Goal: Task Accomplishment & Management: Manage account settings

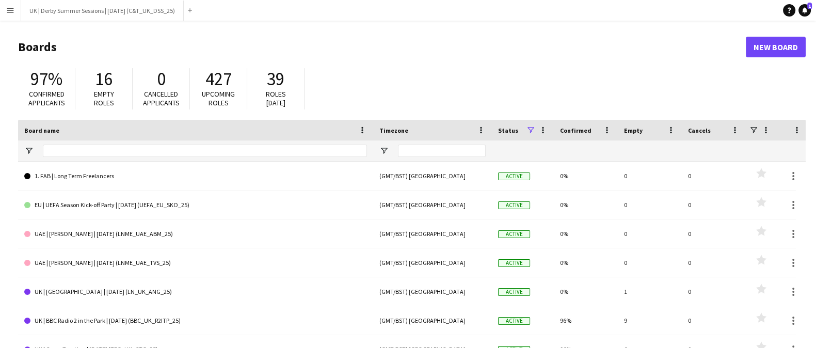
click at [13, 8] on app-icon "Menu" at bounding box center [10, 10] width 8 height 8
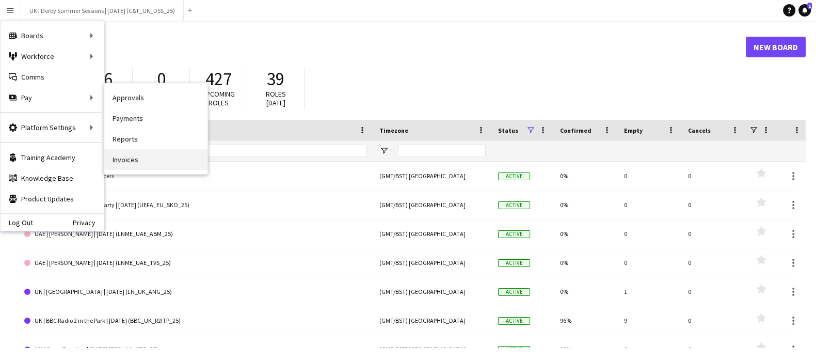
click at [124, 153] on link "Invoices" at bounding box center [155, 159] width 103 height 21
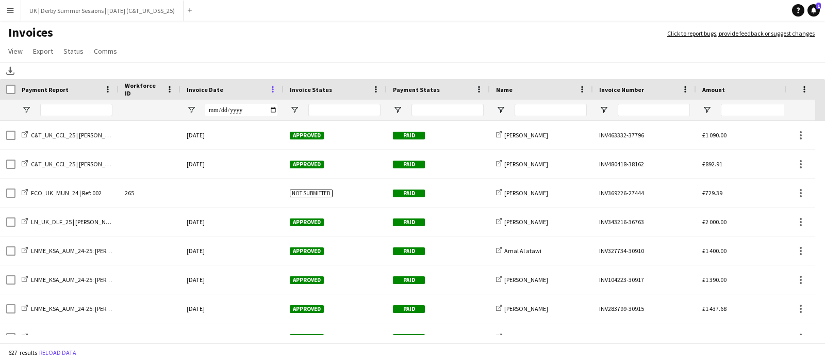
click at [273, 89] on span at bounding box center [272, 89] width 9 height 9
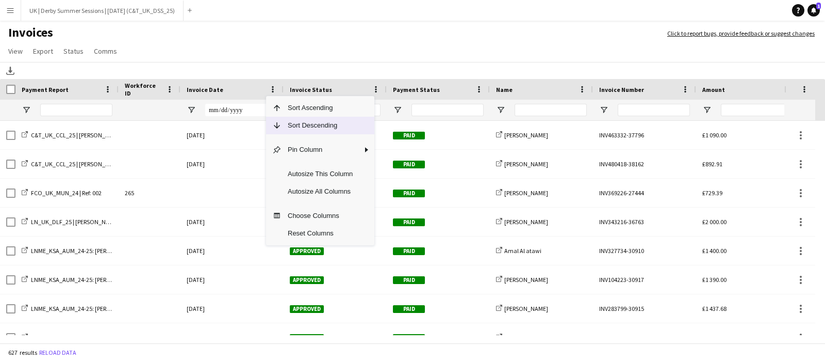
click at [287, 125] on span "Sort Descending" at bounding box center [320, 126] width 77 height 18
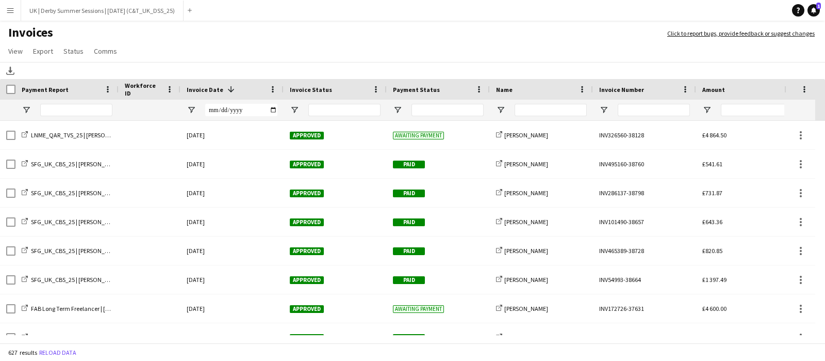
click at [6, 4] on button "Menu" at bounding box center [10, 10] width 21 height 21
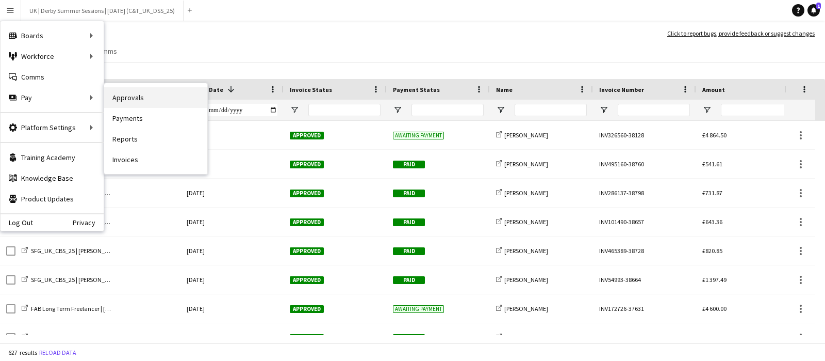
click at [153, 98] on link "Approvals" at bounding box center [155, 97] width 103 height 21
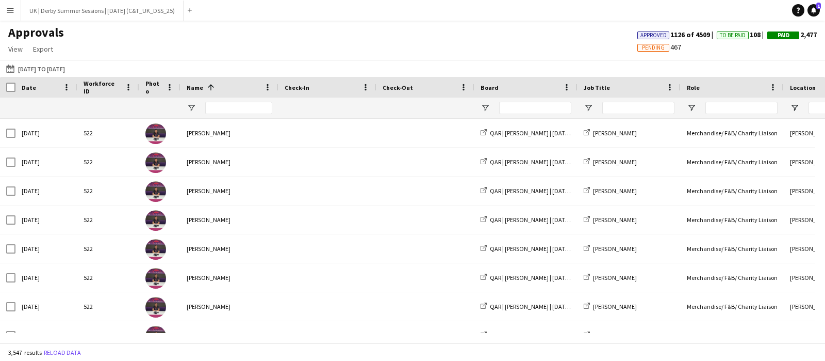
click at [2, 8] on button "Menu" at bounding box center [10, 10] width 21 height 21
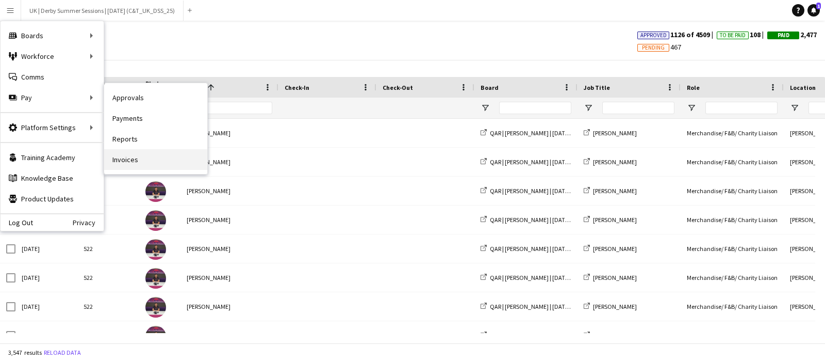
click at [129, 161] on link "Invoices" at bounding box center [155, 159] width 103 height 21
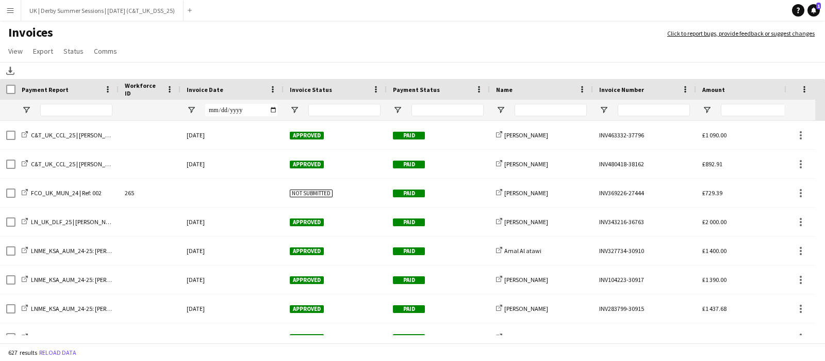
click at [273, 89] on span at bounding box center [272, 89] width 9 height 9
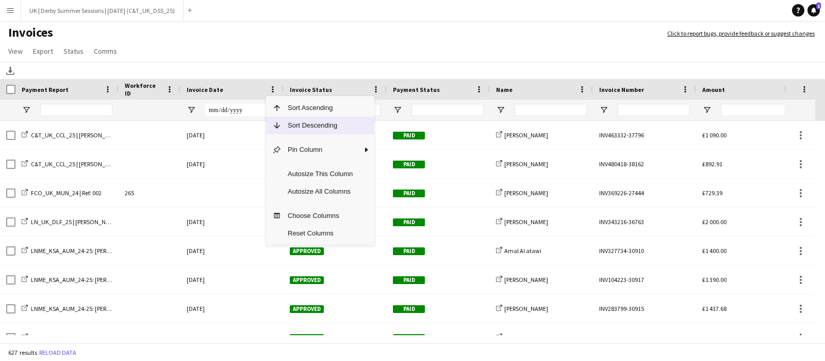
click at [294, 130] on span "Sort Descending" at bounding box center [320, 126] width 77 height 18
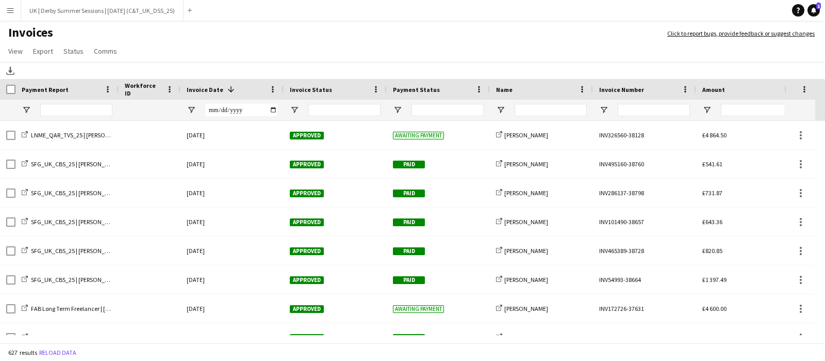
click at [12, 11] on app-icon "Menu" at bounding box center [10, 10] width 8 height 8
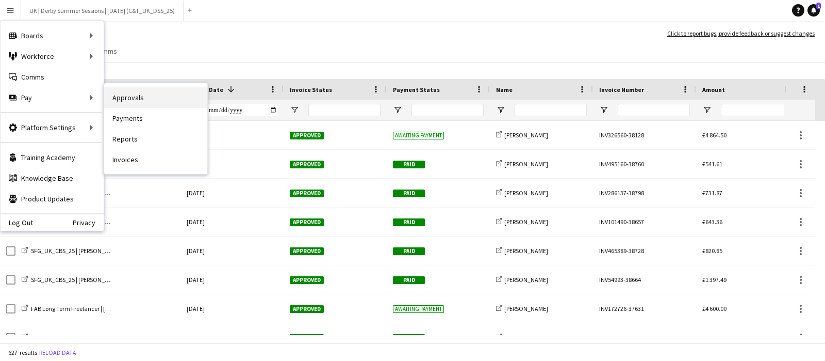
click at [149, 96] on link "Approvals" at bounding box center [155, 97] width 103 height 21
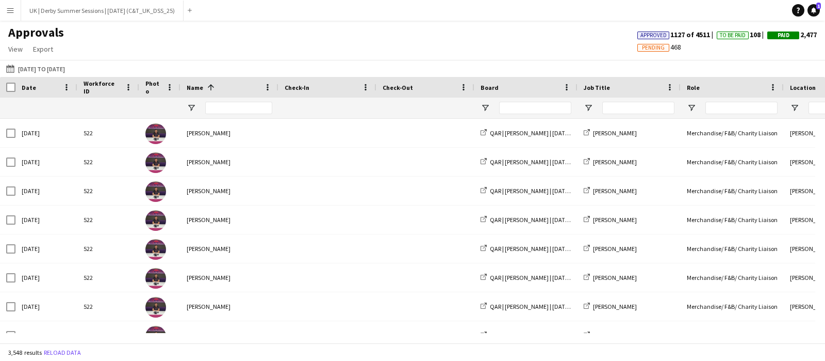
click at [10, 7] on app-icon "Menu" at bounding box center [10, 10] width 8 height 8
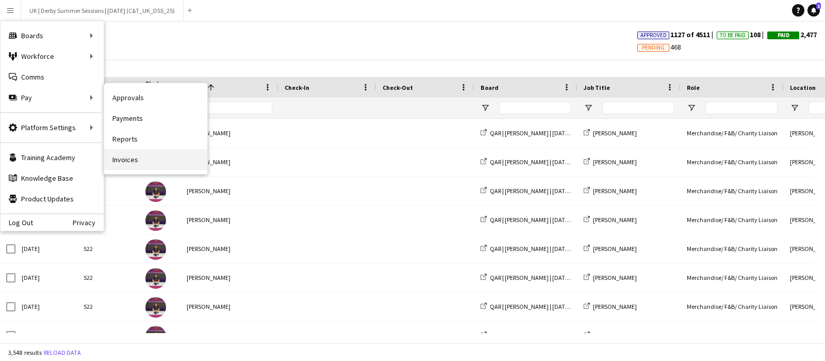
click at [142, 161] on link "Invoices" at bounding box center [155, 159] width 103 height 21
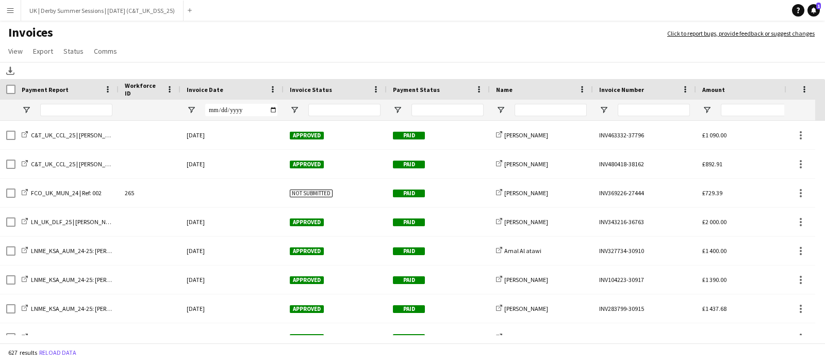
click at [11, 19] on button "Menu" at bounding box center [10, 10] width 21 height 21
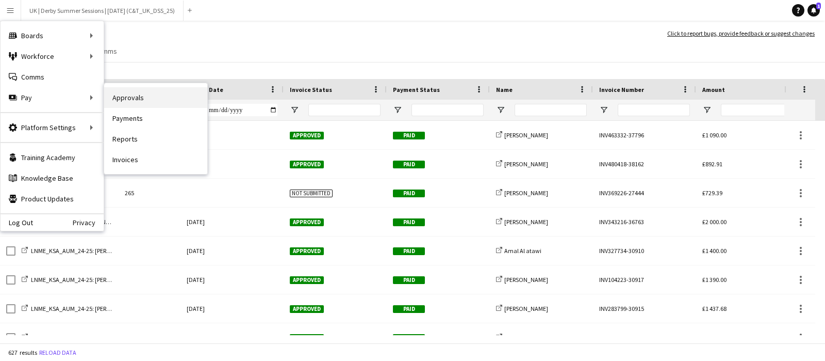
click at [132, 102] on link "Approvals" at bounding box center [155, 97] width 103 height 21
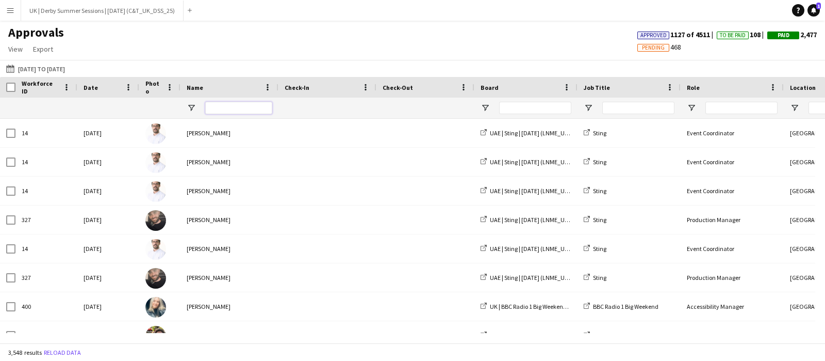
click at [226, 110] on input "Name Filter Input" at bounding box center [238, 108] width 67 height 12
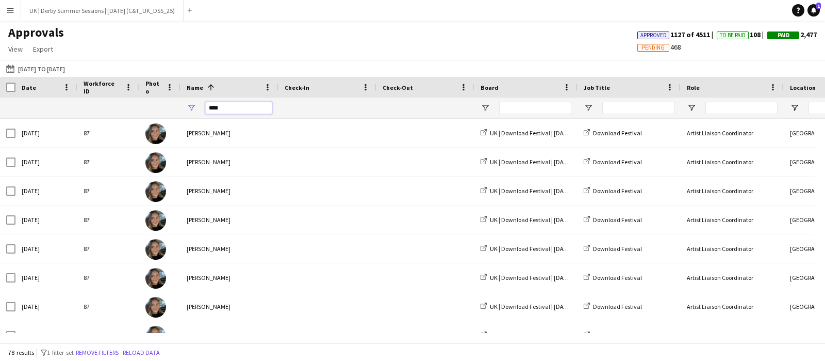
type input "****"
click at [490, 106] on div at bounding box center [526, 108] width 103 height 21
click at [485, 106] on span "Open Filter Menu" at bounding box center [485, 107] width 9 height 9
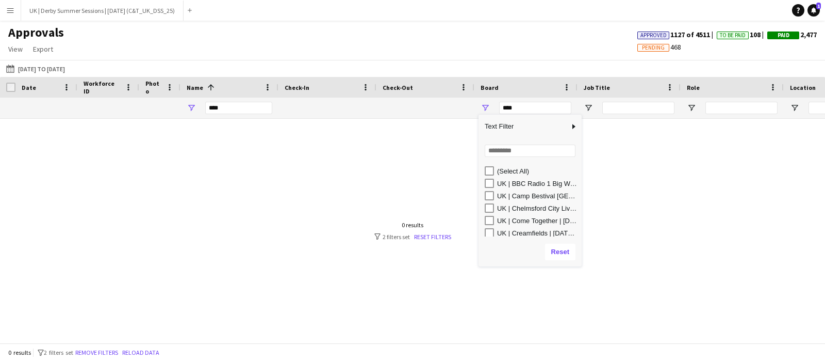
click at [495, 196] on div "UK | Camp Bestival [GEOGRAPHIC_DATA] | [DATE] (SFG/ APL_UK_CBS_25)" at bounding box center [533, 195] width 97 height 12
type input "**********"
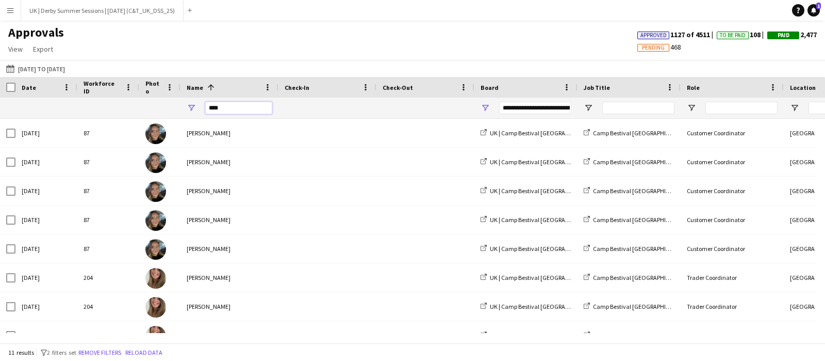
click at [224, 104] on input "****" at bounding box center [238, 108] width 67 height 12
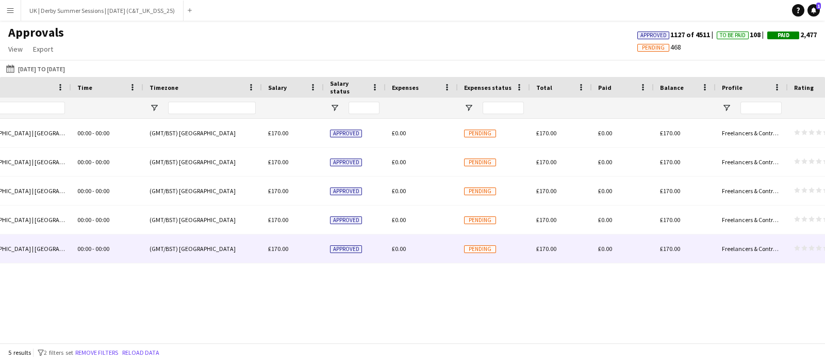
type input "******"
click at [503, 255] on div "Pending" at bounding box center [494, 248] width 72 height 28
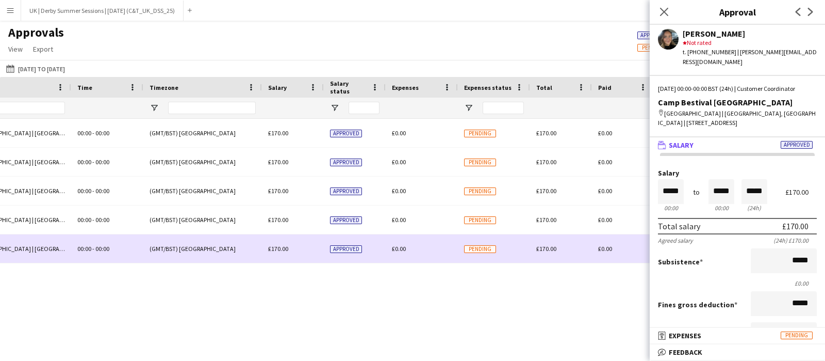
click at [396, 250] on span "£0.00" at bounding box center [399, 249] width 14 height 8
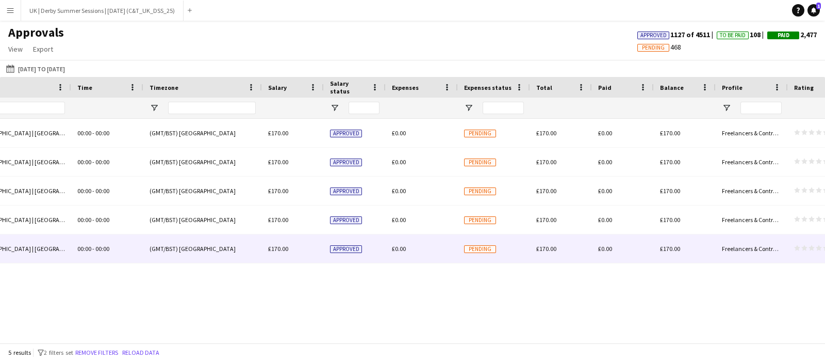
click at [396, 248] on span "£0.00" at bounding box center [399, 249] width 14 height 8
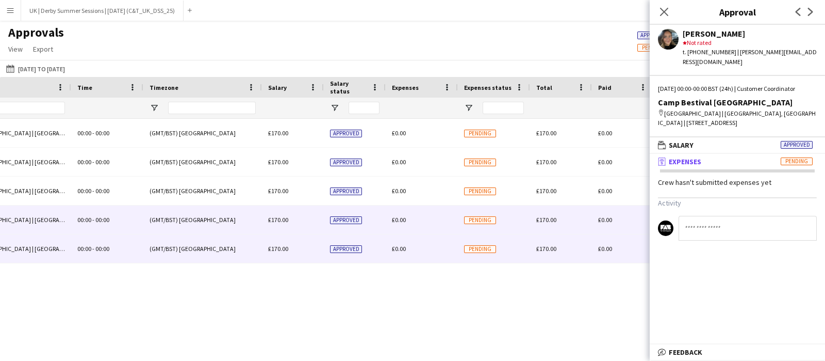
click at [396, 221] on span "£0.00" at bounding box center [399, 220] width 14 height 8
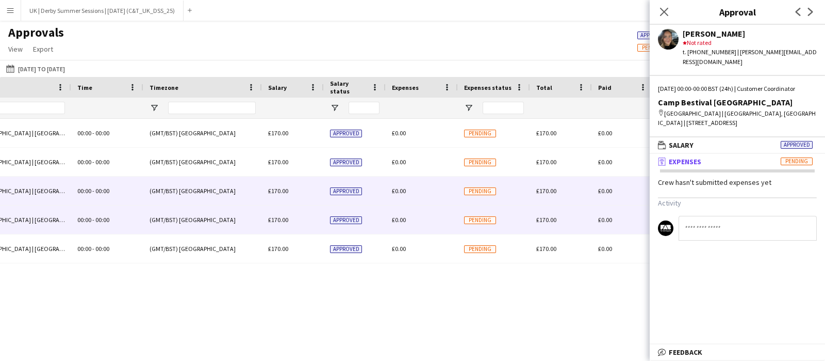
click at [402, 184] on div "£0.00" at bounding box center [422, 190] width 72 height 28
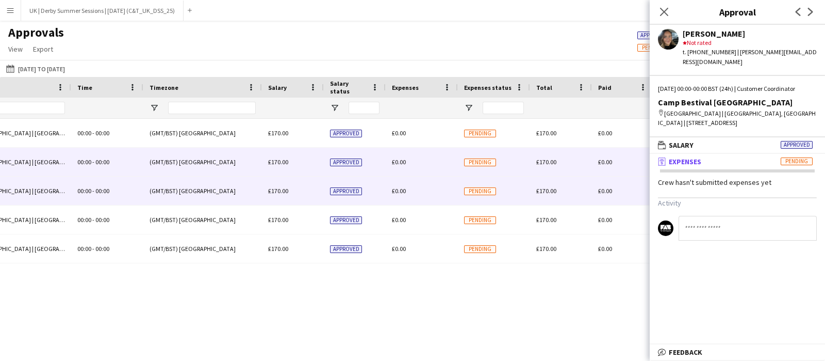
click at [402, 165] on span "£0.00" at bounding box center [399, 162] width 14 height 8
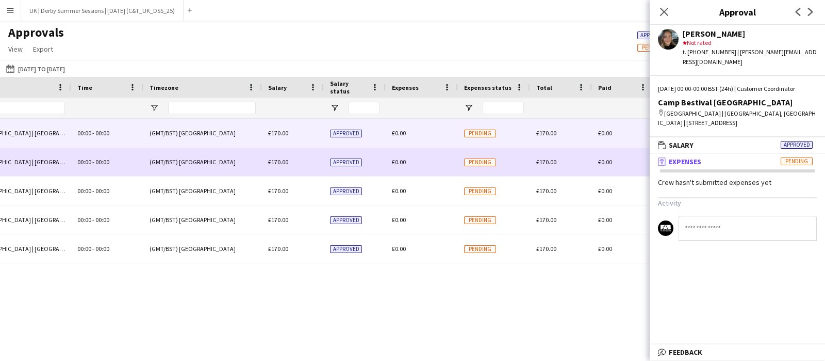
click at [402, 129] on span "£0.00" at bounding box center [399, 133] width 14 height 8
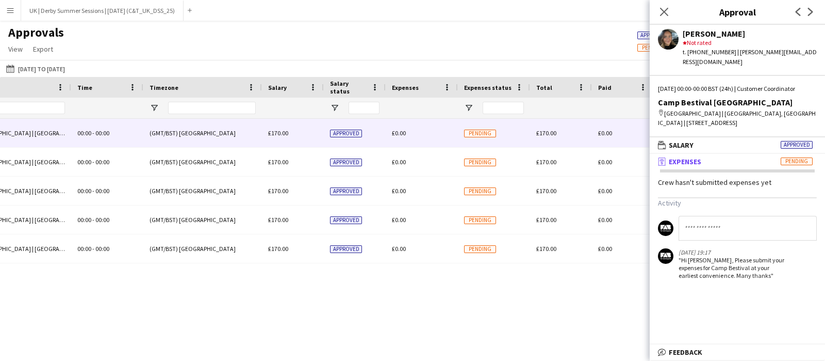
click at [662, 12] on icon "Close pop-in" at bounding box center [664, 12] width 8 height 8
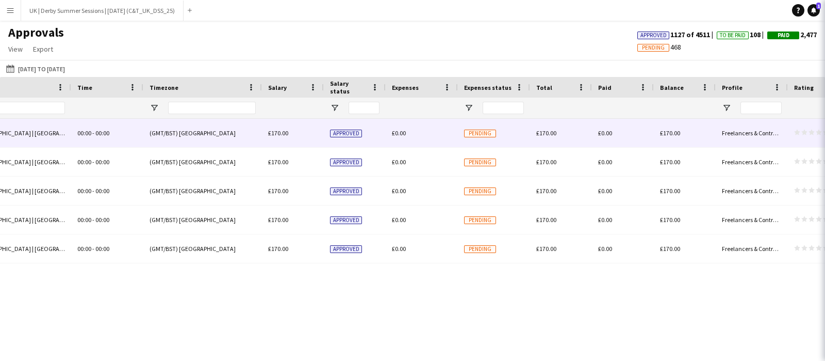
click at [10, 11] on app-icon "Menu" at bounding box center [10, 10] width 8 height 8
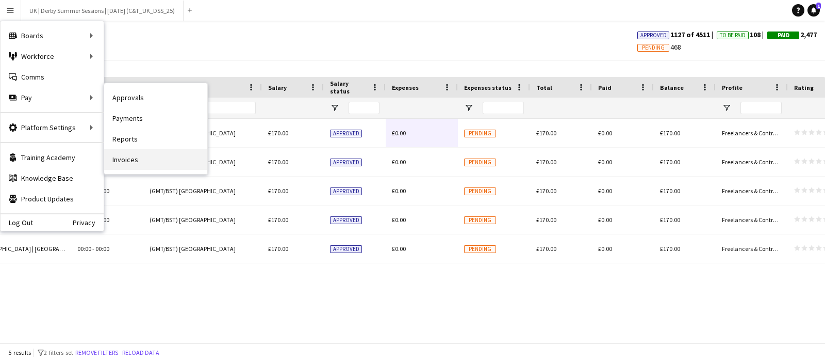
click at [144, 167] on link "Invoices" at bounding box center [155, 159] width 103 height 21
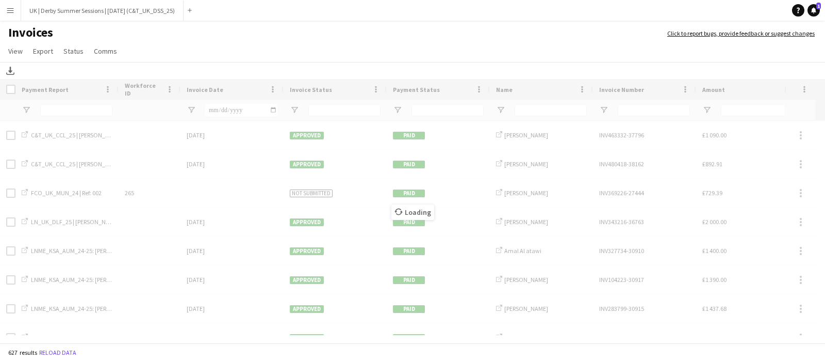
click at [524, 108] on div "Loading" at bounding box center [412, 212] width 825 height 266
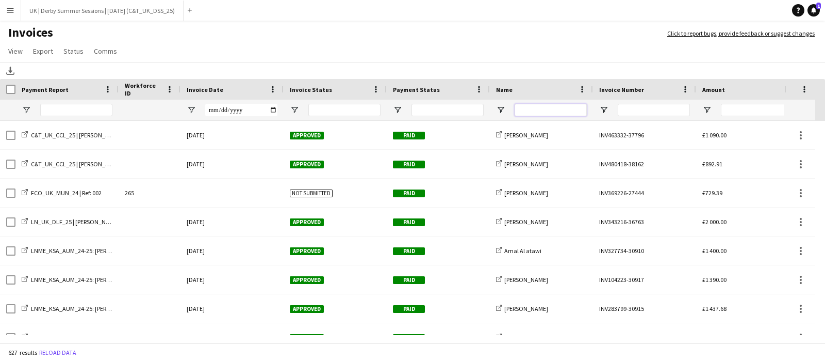
click at [535, 108] on input "Name Filter Input" at bounding box center [551, 110] width 72 height 12
type input "******"
